Goal: Information Seeking & Learning: Learn about a topic

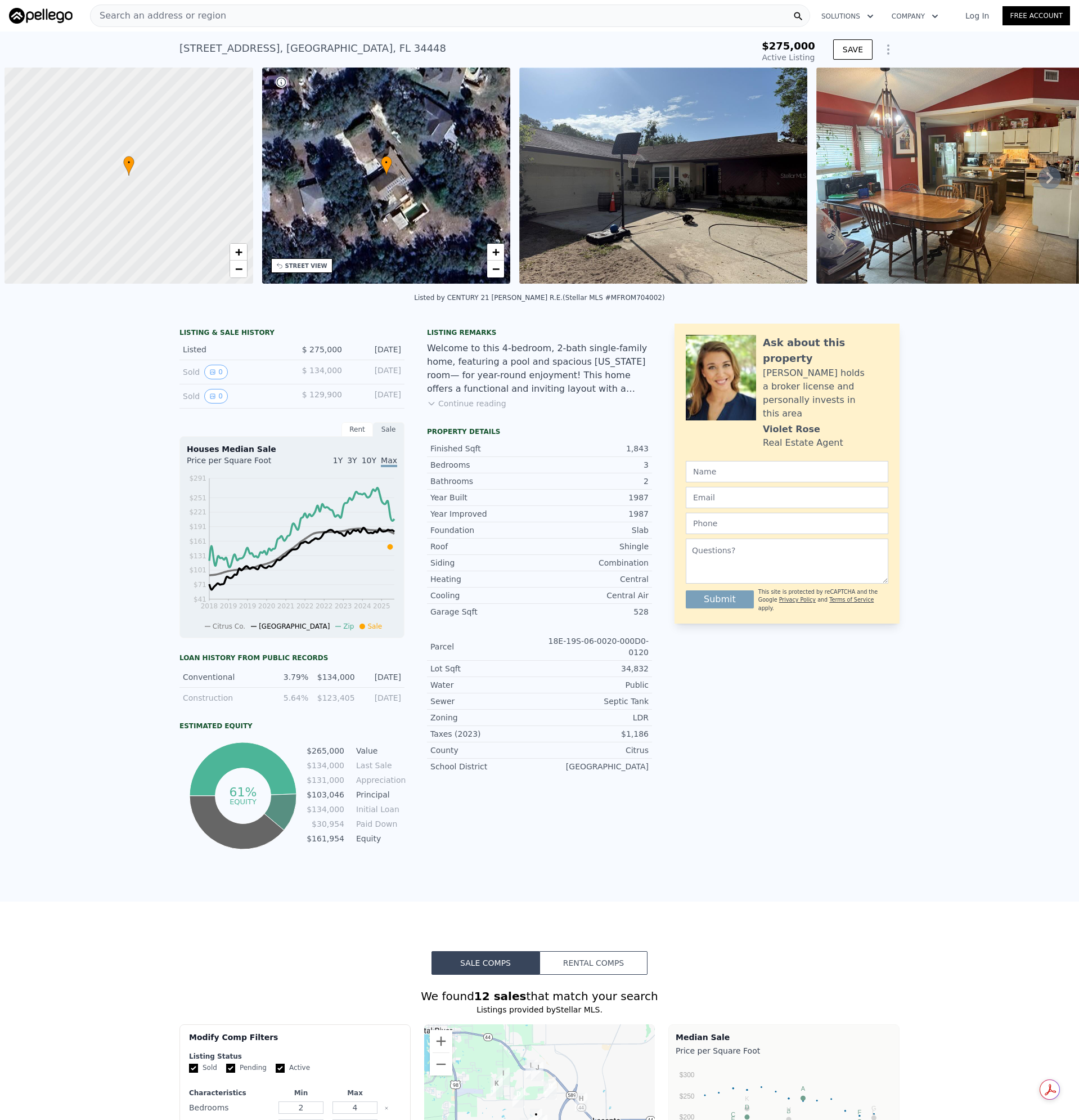
scroll to position [0, 4]
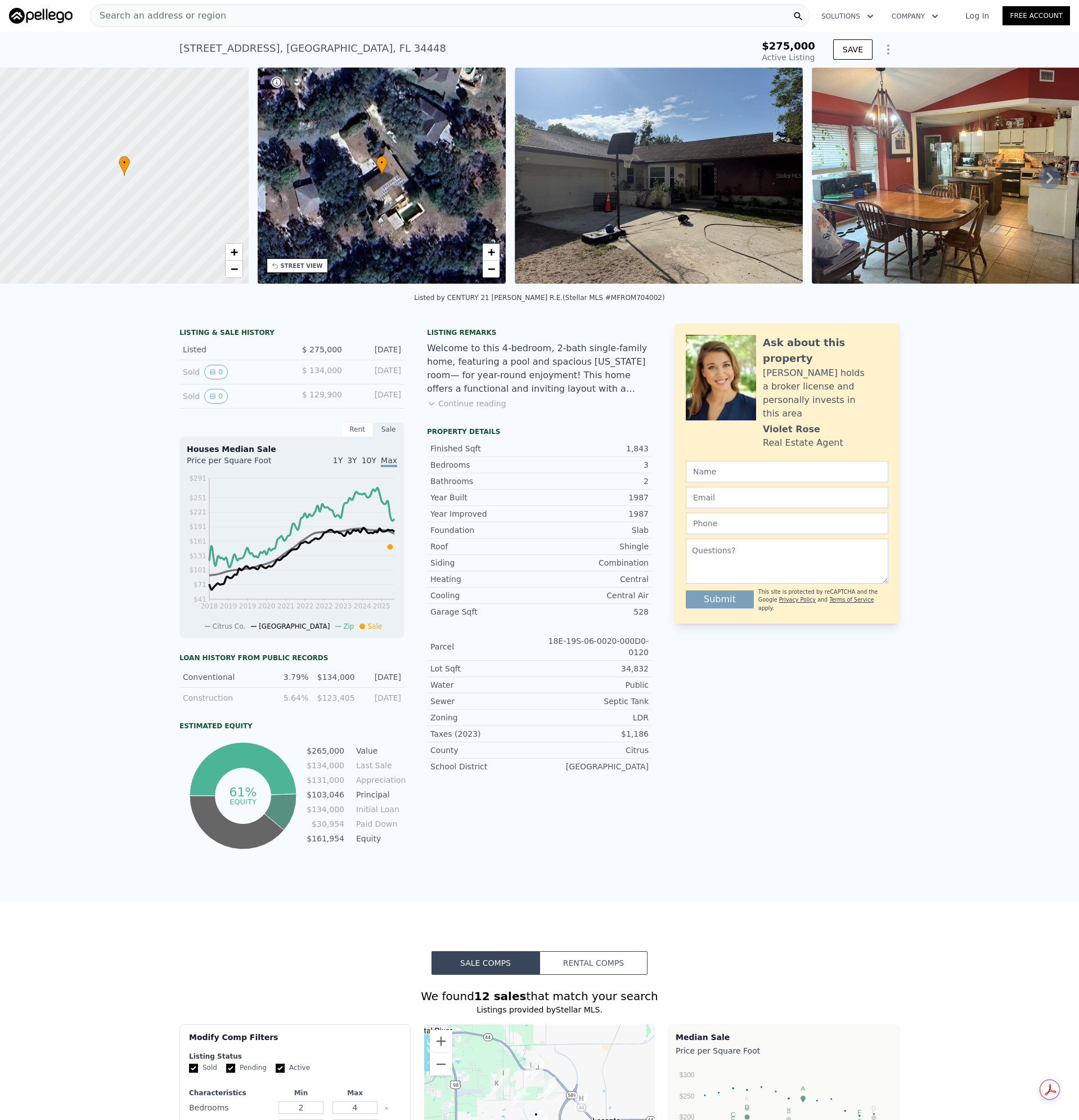
click at [166, 13] on span "Search an address or region" at bounding box center [158, 16] width 135 height 13
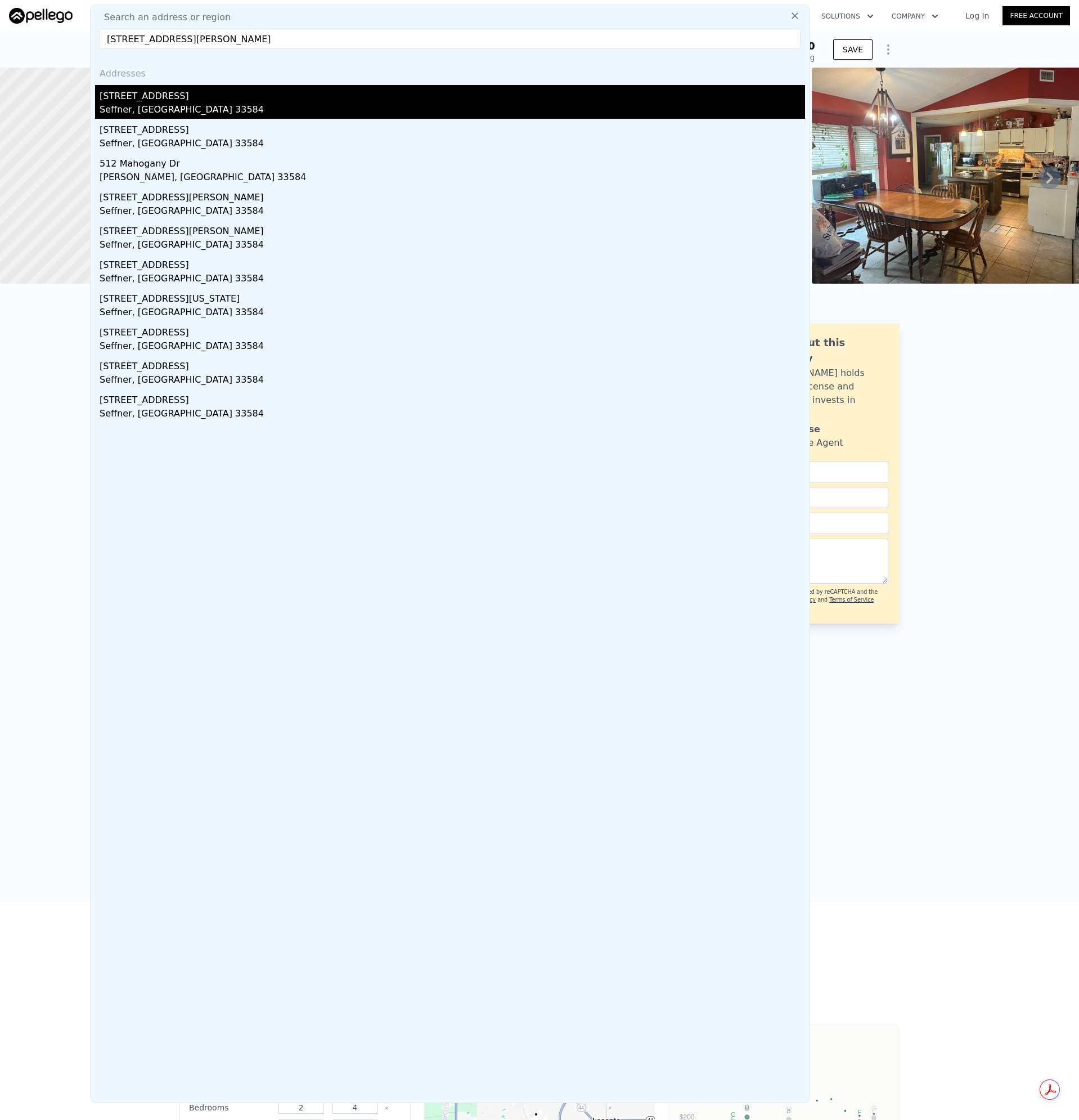
type input "[STREET_ADDRESS][PERSON_NAME]"
click at [136, 103] on div "Seffner, [GEOGRAPHIC_DATA] 33584" at bounding box center [453, 111] width 706 height 16
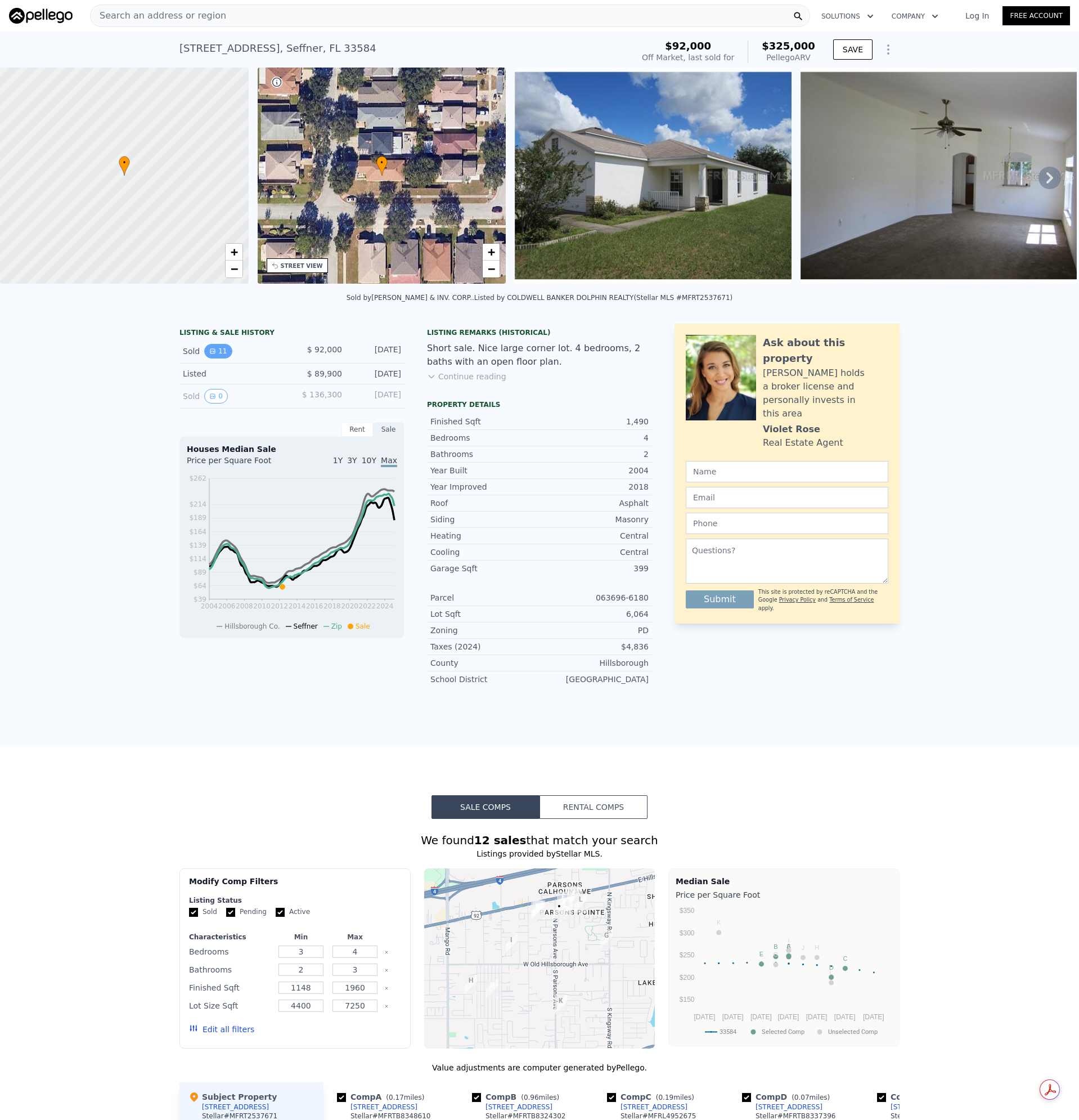
click at [214, 358] on button "11" at bounding box center [218, 351] width 28 height 15
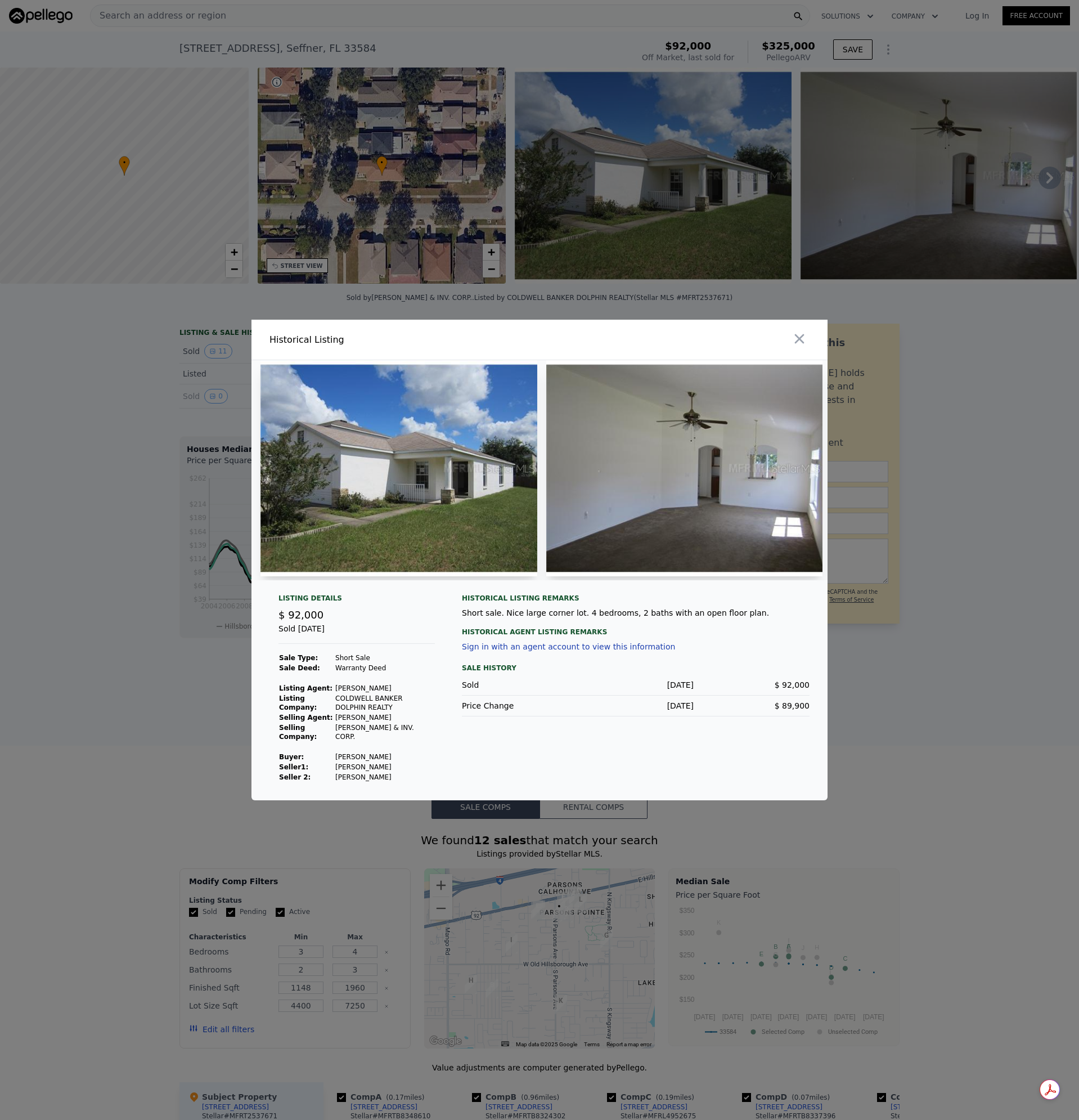
click at [800, 341] on icon "button" at bounding box center [800, 339] width 16 height 16
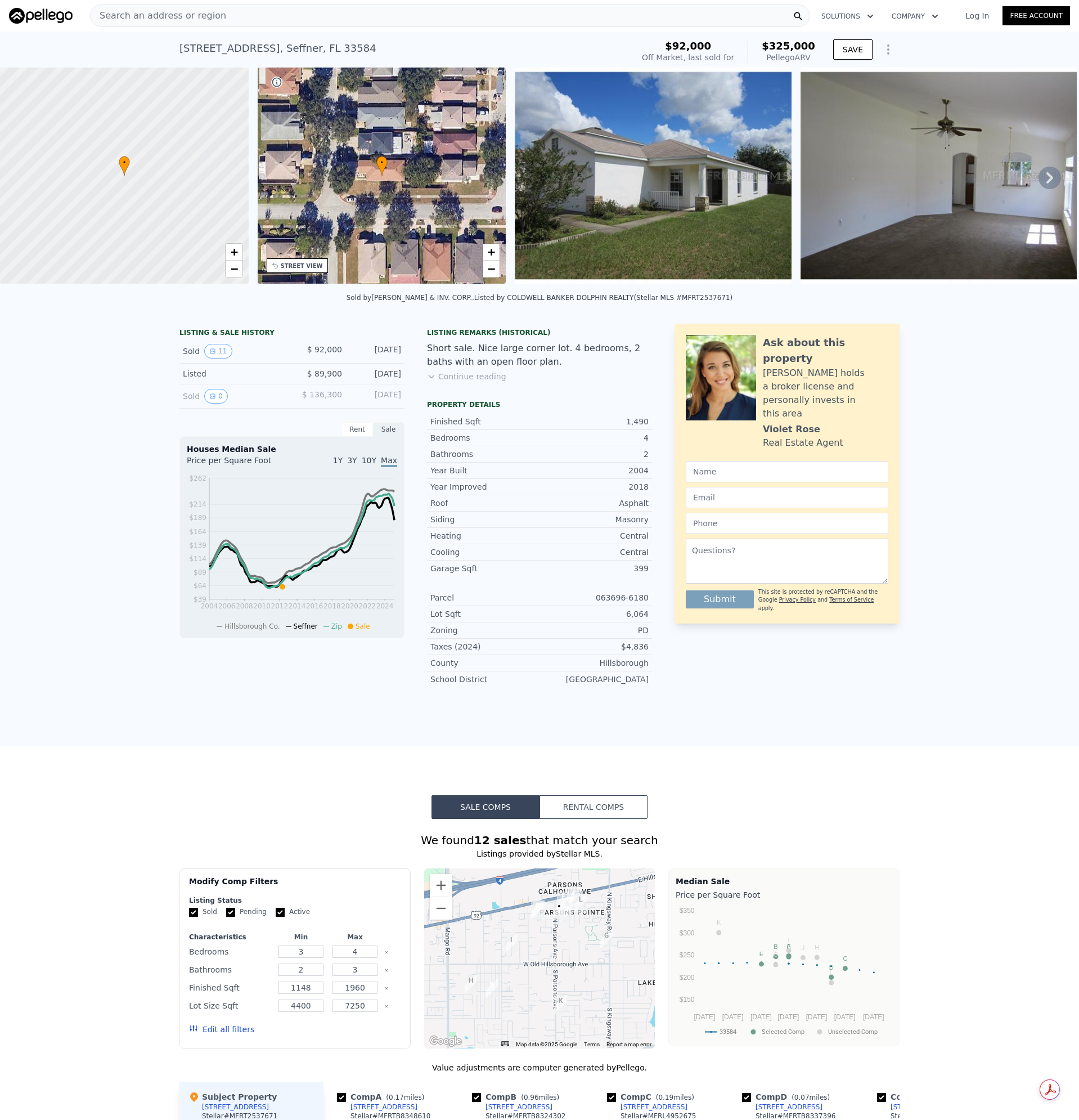
click at [660, 220] on img at bounding box center [653, 175] width 277 height 216
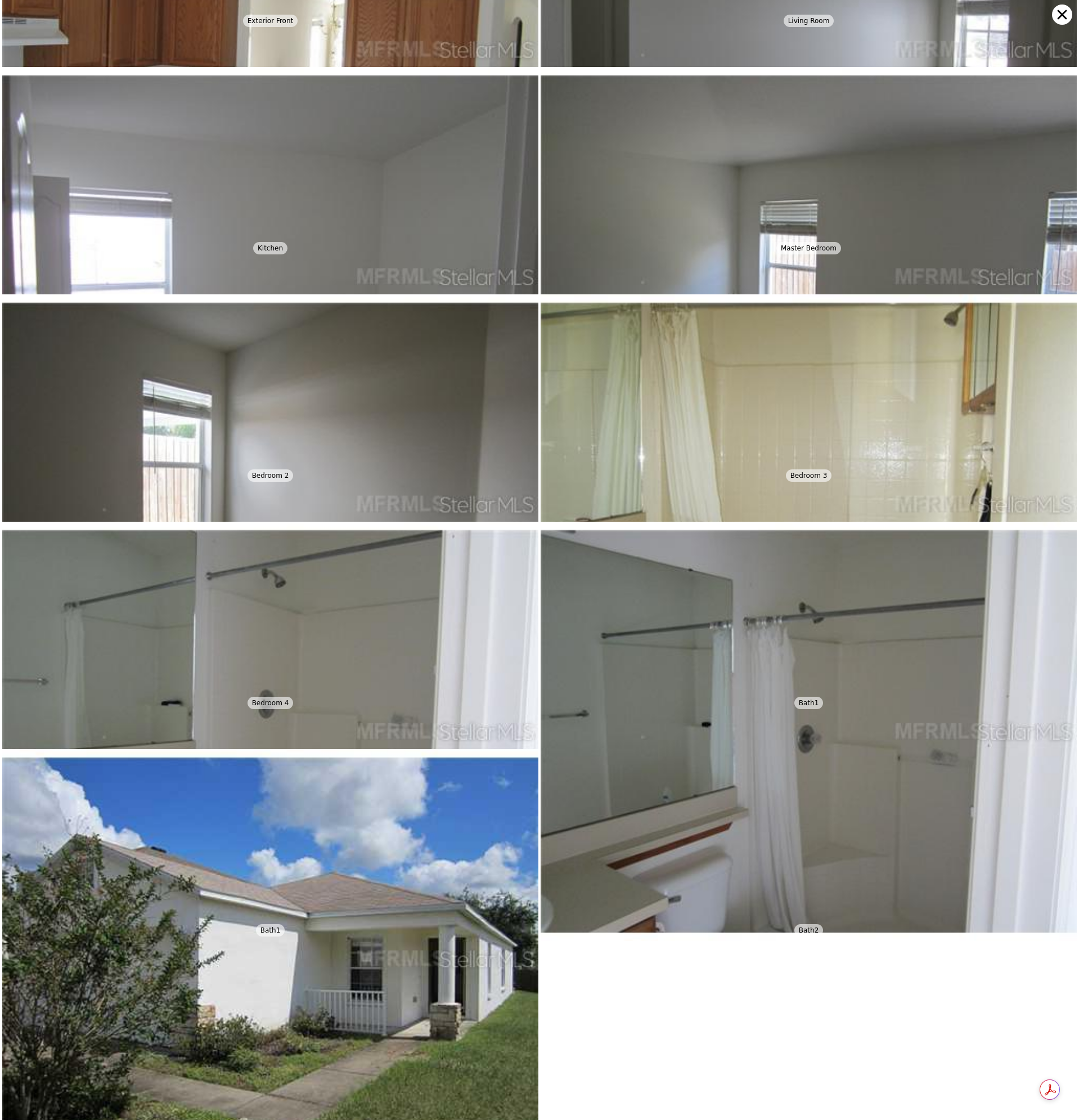
scroll to position [433, 0]
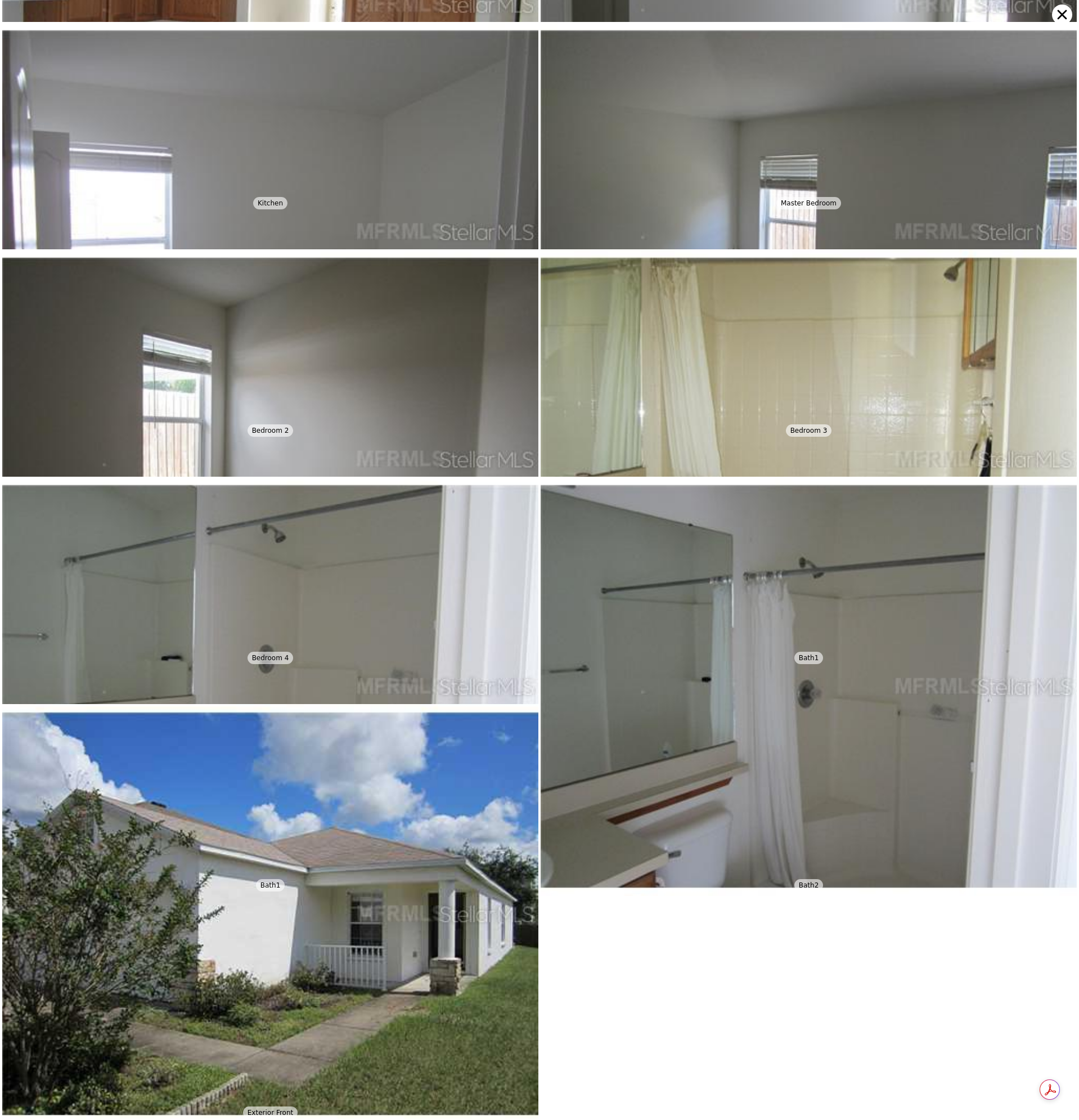
click at [1058, 15] on icon at bounding box center [1062, 14] width 21 height 21
